Goal: Task Accomplishment & Management: Manage account settings

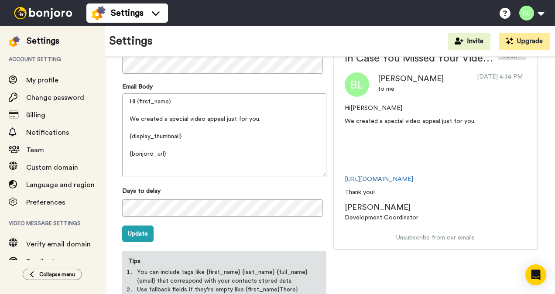
scroll to position [114, 0]
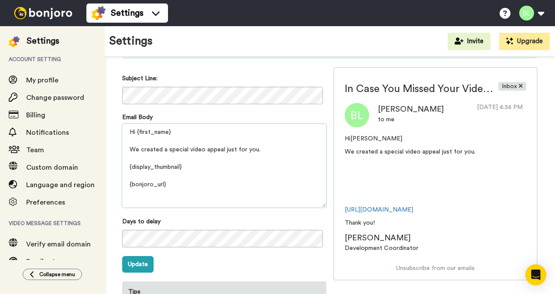
click at [301, 202] on textarea "Hi {first_name} We created a special video appeal just for you. {display_thumbn…" at bounding box center [224, 166] width 204 height 84
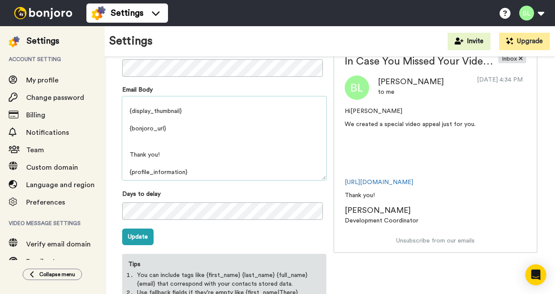
scroll to position [142, 0]
click at [138, 239] on button "Update" at bounding box center [137, 236] width 31 height 17
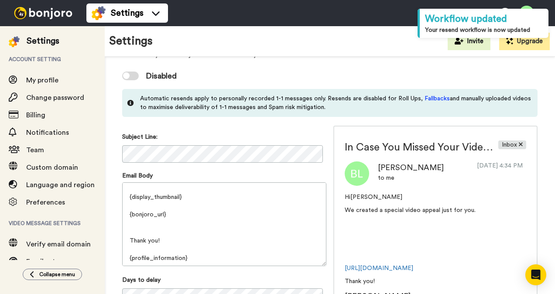
scroll to position [0, 0]
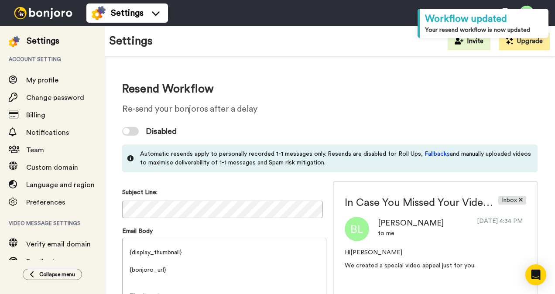
click at [130, 129] on div at bounding box center [130, 131] width 17 height 9
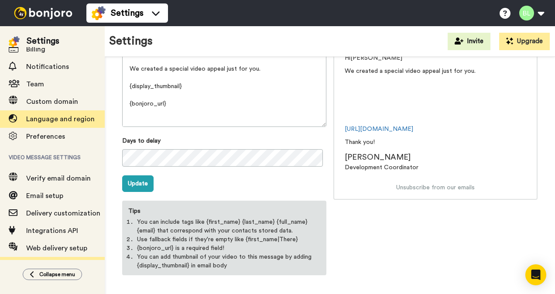
scroll to position [92, 0]
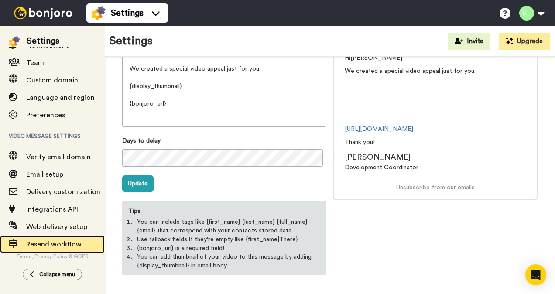
click at [50, 241] on span "Resend workflow" at bounding box center [53, 244] width 55 height 7
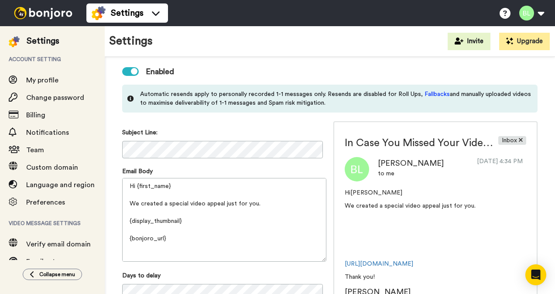
scroll to position [56, 0]
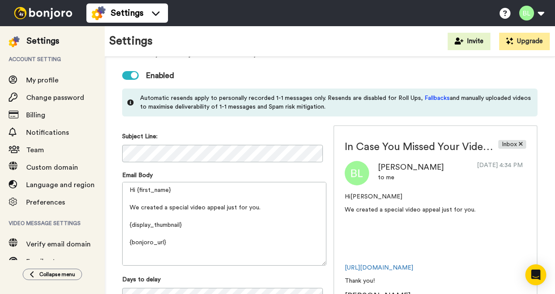
click at [22, 8] on img at bounding box center [42, 13] width 65 height 12
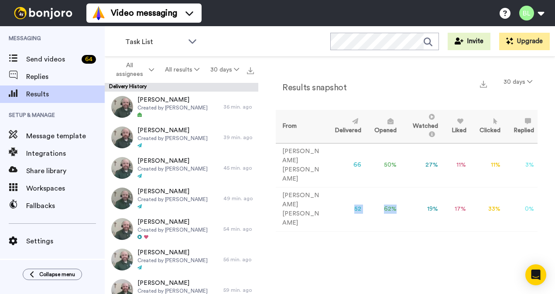
drag, startPoint x: 340, startPoint y: 181, endPoint x: 389, endPoint y: 187, distance: 49.7
click at [389, 187] on tr "[PERSON_NAME] 52 62 % 19 % 17 % 33 % 0 % 0" at bounding box center [407, 209] width 262 height 44
click at [426, 187] on td "19 %" at bounding box center [420, 209] width 41 height 44
click at [456, 187] on td "17 %" at bounding box center [455, 209] width 28 height 44
click at [494, 187] on td "33 %" at bounding box center [487, 209] width 34 height 44
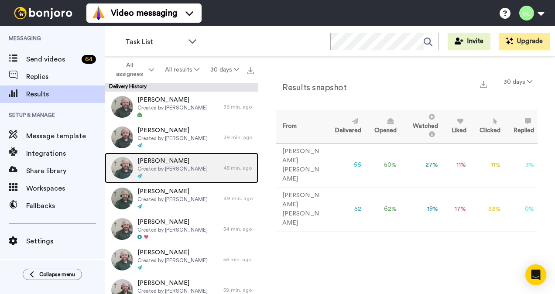
click at [167, 171] on span "Created by [PERSON_NAME]" at bounding box center [172, 168] width 70 height 7
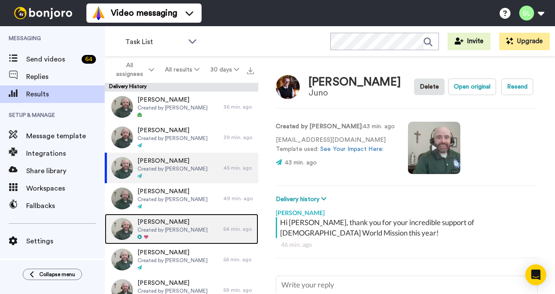
click at [166, 219] on span "[PERSON_NAME]" at bounding box center [172, 222] width 70 height 9
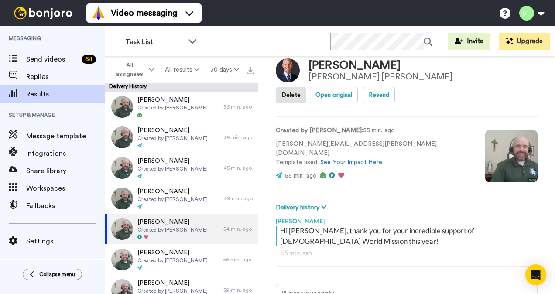
scroll to position [15, 0]
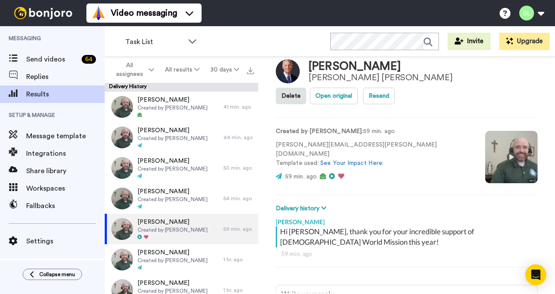
type textarea "x"
